Goal: Register for event/course

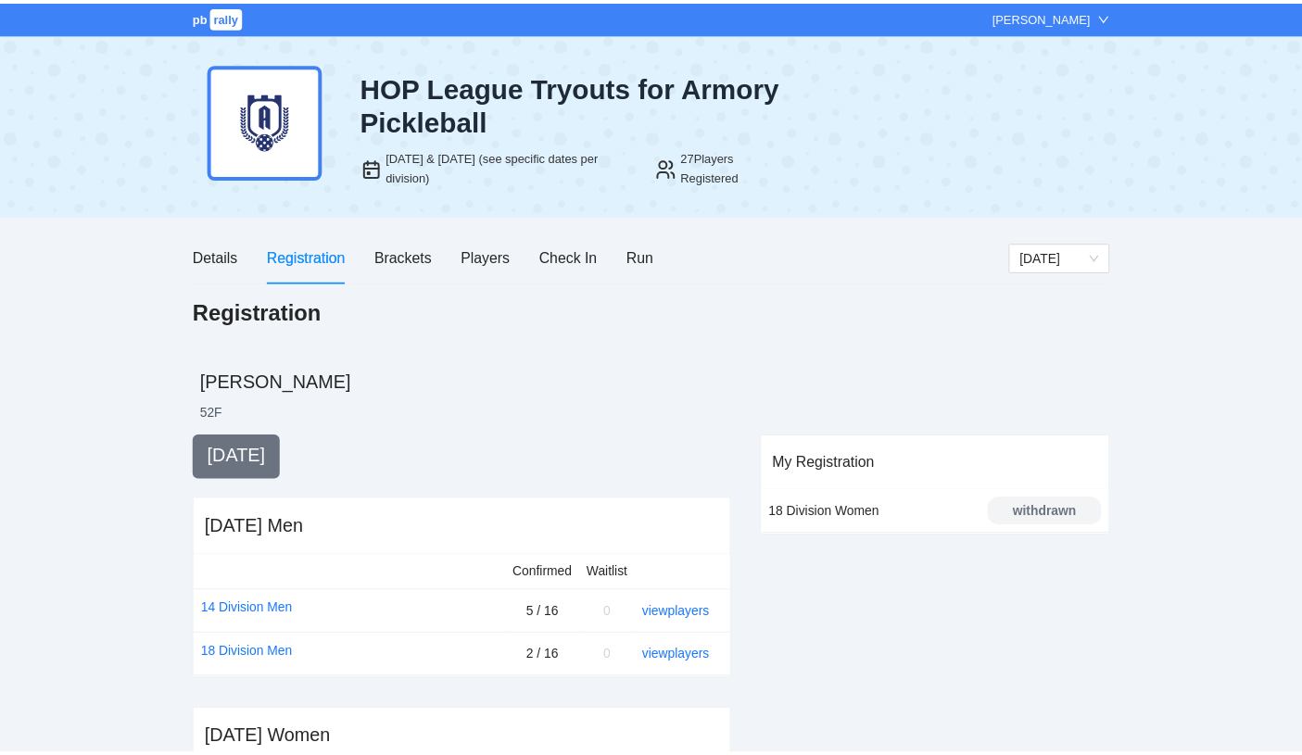
scroll to position [70, 0]
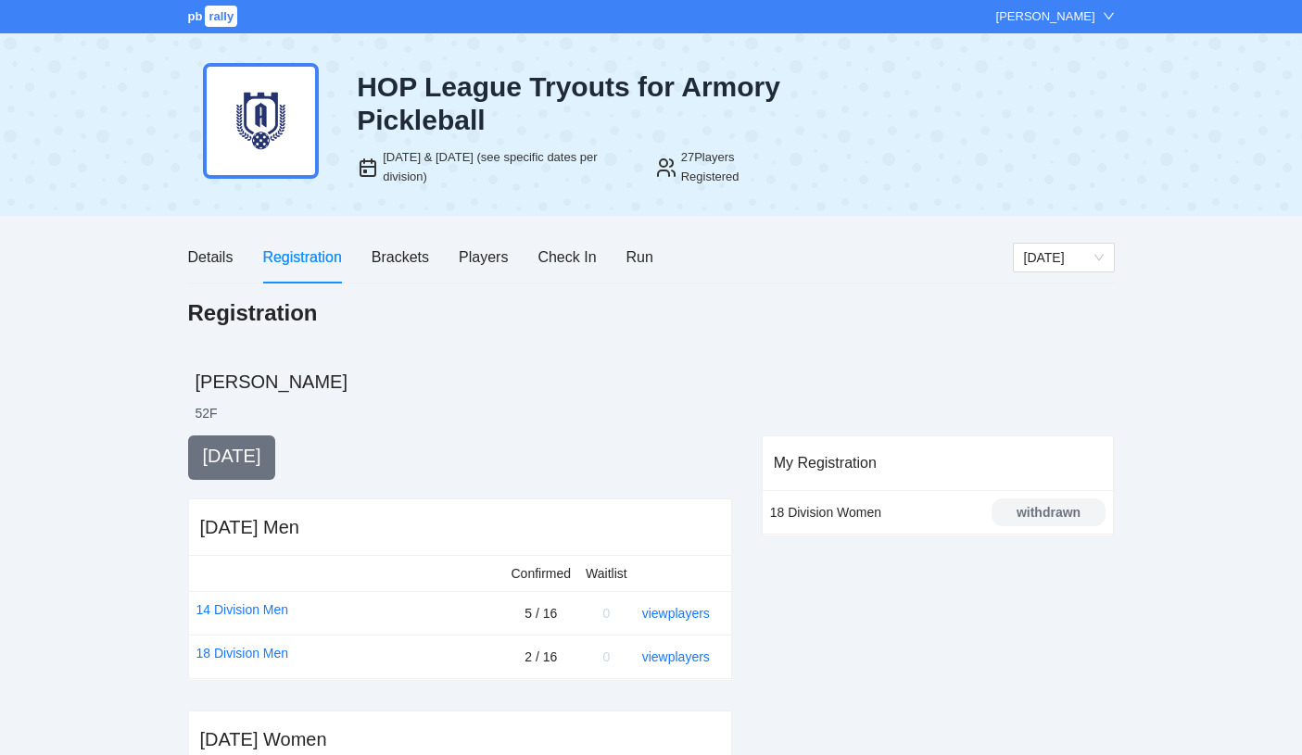
scroll to position [70, 0]
